Goal: Information Seeking & Learning: Learn about a topic

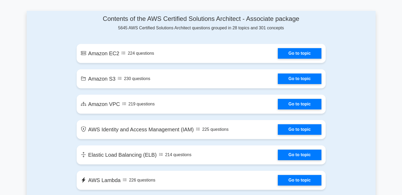
scroll to position [278, 0]
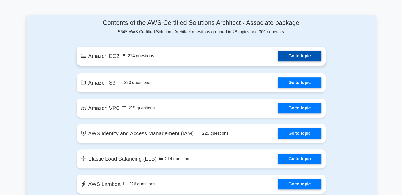
click at [308, 60] on link "Go to topic" at bounding box center [299, 56] width 43 height 11
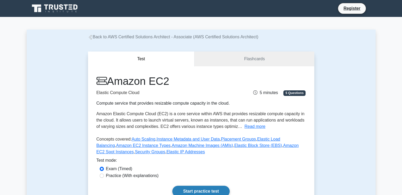
click at [205, 189] on link "Start practice test" at bounding box center [200, 191] width 57 height 11
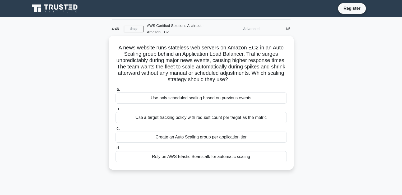
click at [191, 142] on div "Create an Auto Scaling group per application tier" at bounding box center [200, 137] width 171 height 11
click at [115, 130] on input "c. Create an Auto Scaling group per application tier" at bounding box center [115, 128] width 0 height 3
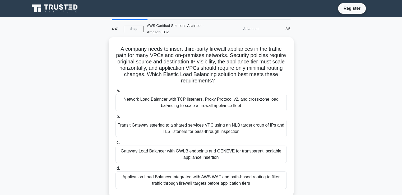
click at [191, 142] on label "c. Gateway Load Balancer with GWLB endpoints and GENEVE for transparent, scalab…" at bounding box center [200, 151] width 171 height 24
click at [115, 142] on input "c. Gateway Load Balancer with GWLB endpoints and GENEVE for transparent, scalab…" at bounding box center [115, 142] width 0 height 3
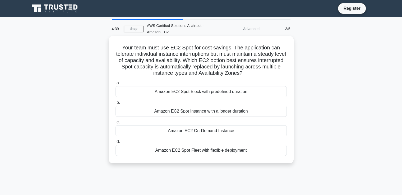
click at [188, 138] on div "a. Amazon EC2 Spot Block with predefined duration b. Amazon EC2 Spot Instance w…" at bounding box center [201, 118] width 178 height 78
click at [185, 132] on div "Amazon EC2 On-Demand Instance" at bounding box center [200, 130] width 171 height 11
click at [115, 124] on input "c. Amazon EC2 On-Demand Instance" at bounding box center [115, 122] width 0 height 3
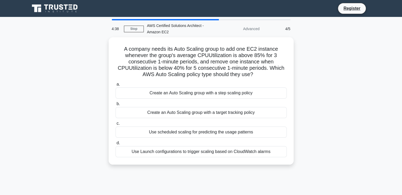
click at [185, 132] on div "Use scheduled scaling for predicting the usage patterns" at bounding box center [200, 132] width 171 height 11
click at [115, 125] on input "c. Use scheduled scaling for predicting the usage patterns" at bounding box center [115, 123] width 0 height 3
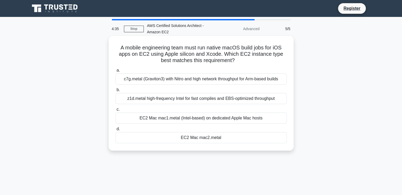
click at [185, 126] on label "d. EC2 Mac mac2.metal" at bounding box center [200, 134] width 171 height 17
click at [115, 127] on input "d. EC2 Mac mac2.metal" at bounding box center [115, 128] width 0 height 3
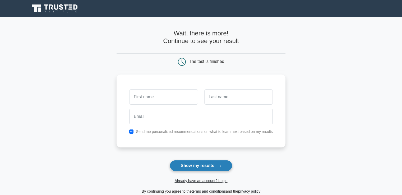
click at [208, 163] on button "Show my results" at bounding box center [201, 165] width 62 height 11
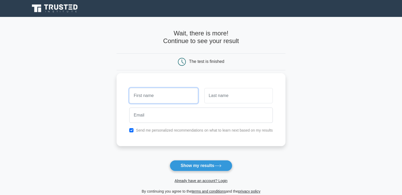
click at [154, 99] on input "text" at bounding box center [163, 95] width 68 height 15
type input "Nagarjuna"
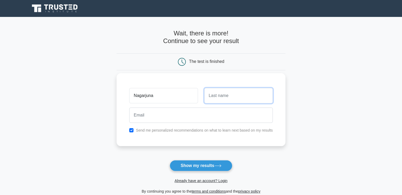
click at [215, 96] on input "text" at bounding box center [238, 95] width 68 height 15
type input "Mekala"
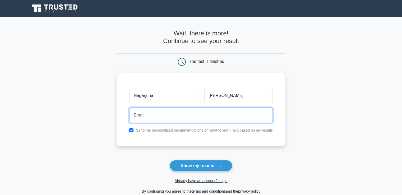
click at [214, 112] on input "email" at bounding box center [201, 115] width 144 height 15
type input "yadavnagarjuna522@gmail.com"
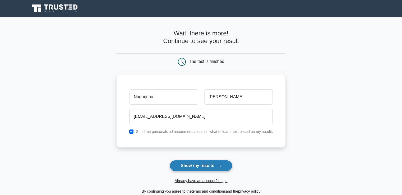
click at [205, 164] on button "Show my results" at bounding box center [201, 165] width 62 height 11
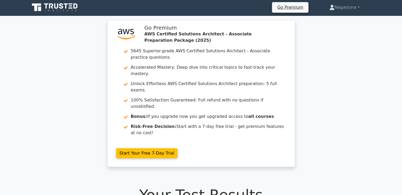
scroll to position [3, 0]
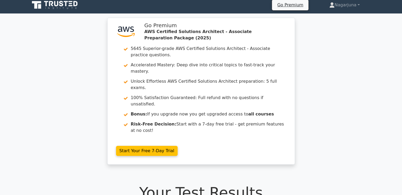
drag, startPoint x: 400, startPoint y: 13, endPoint x: 400, endPoint y: 9, distance: 4.5
click at [400, 9] on nav "Go Premium Nagarjuna Profile" at bounding box center [201, 5] width 402 height 17
click at [349, 7] on link "Nagarjuna" at bounding box center [345, 5] width 56 height 11
click at [337, 22] on link "Settings" at bounding box center [338, 26] width 42 height 8
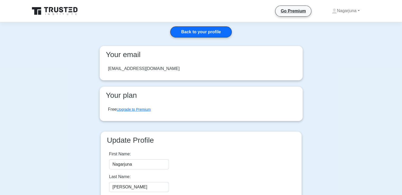
click at [185, 79] on div "Your email [EMAIL_ADDRESS][DOMAIN_NAME]" at bounding box center [201, 63] width 203 height 34
click at [185, 79] on div "Your email yadavnagarjuna522@gmail.com" at bounding box center [201, 63] width 203 height 34
click at [219, 31] on link "Back to your profile" at bounding box center [200, 31] width 61 height 11
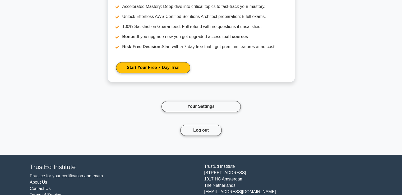
scroll to position [552, 0]
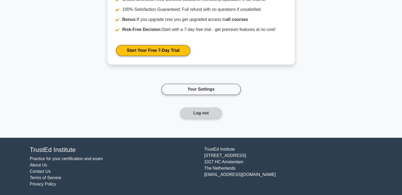
click at [201, 111] on button "Log out" at bounding box center [200, 113] width 41 height 11
